Goal: Information Seeking & Learning: Check status

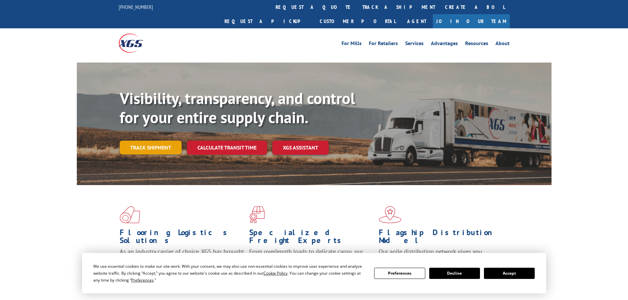
click at [170, 141] on link "Track shipment" at bounding box center [151, 148] width 62 height 14
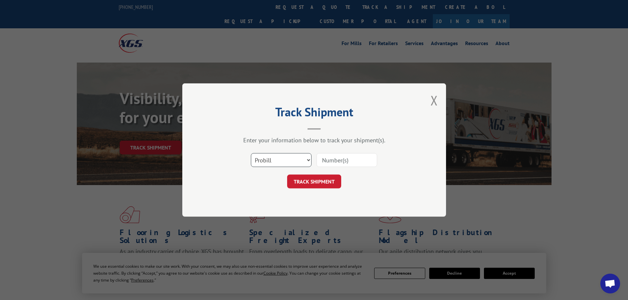
click at [308, 163] on select "Select category... Probill BOL PO" at bounding box center [281, 160] width 61 height 14
select select "po"
click at [251, 153] on select "Select category... Probill BOL PO" at bounding box center [281, 160] width 61 height 14
click at [339, 162] on input at bounding box center [347, 160] width 61 height 14
drag, startPoint x: 339, startPoint y: 162, endPoint x: 328, endPoint y: 160, distance: 10.3
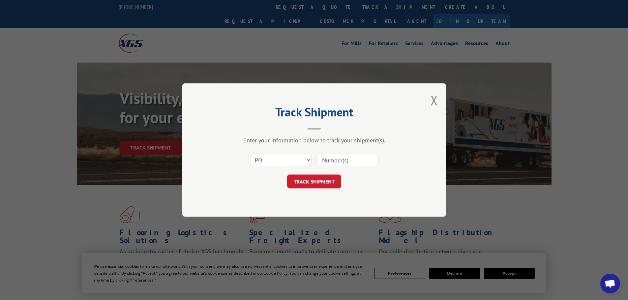
click at [328, 160] on input at bounding box center [347, 160] width 61 height 14
paste input "030774"
type input "030774"
click at [329, 186] on button "TRACK SHIPMENT" at bounding box center [314, 182] width 54 height 14
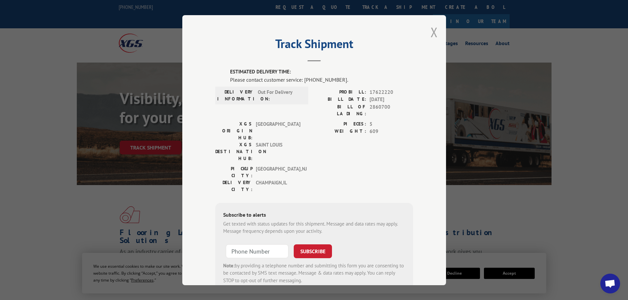
click at [433, 35] on button "Close modal" at bounding box center [434, 31] width 7 height 17
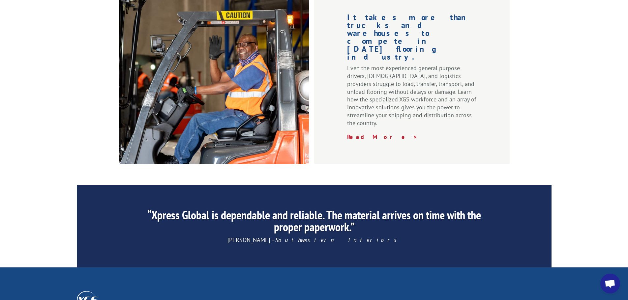
scroll to position [774, 0]
